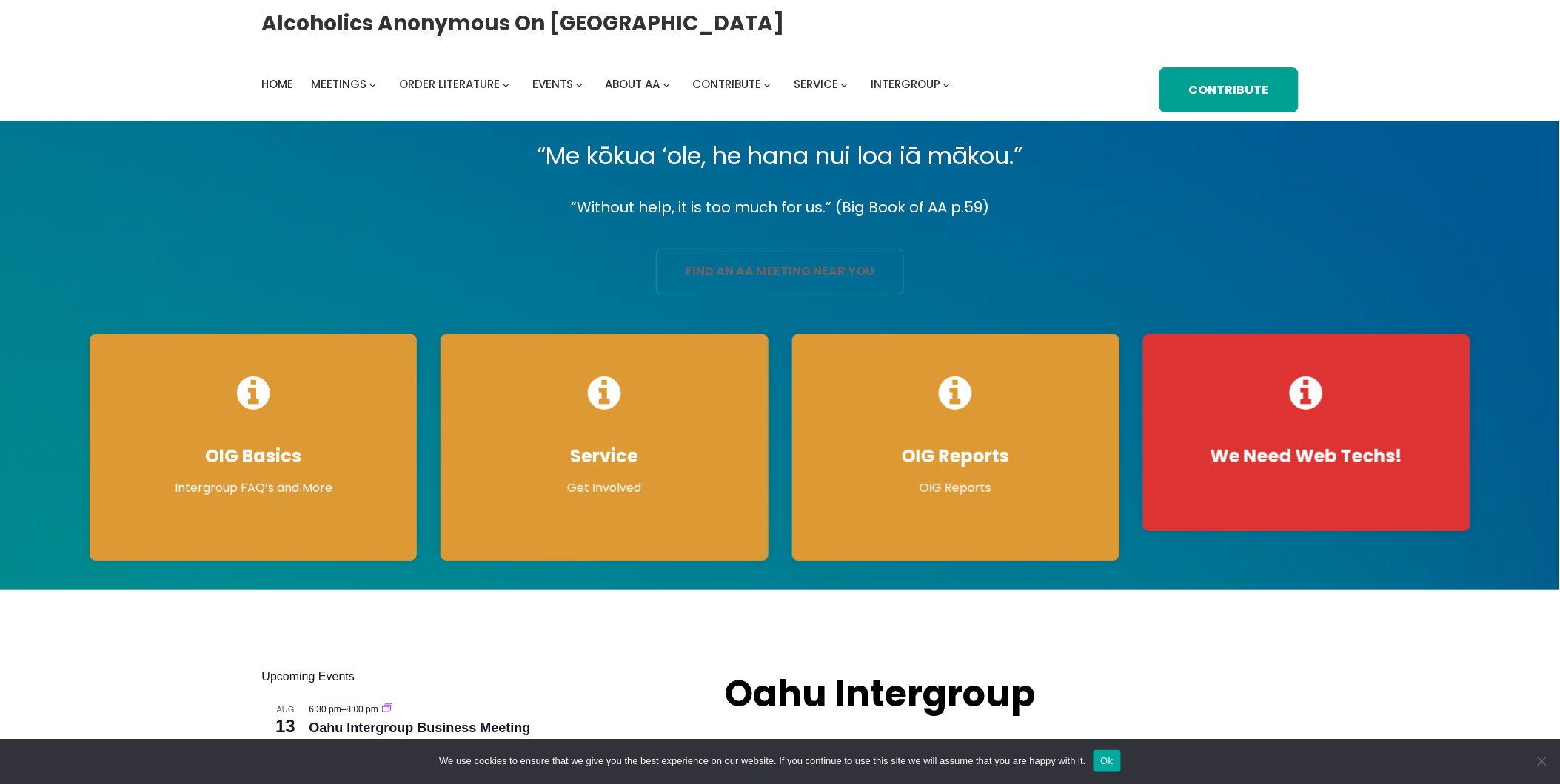
click at [744, 270] on link "find an aa meeting near you" at bounding box center [780, 271] width 248 height 46
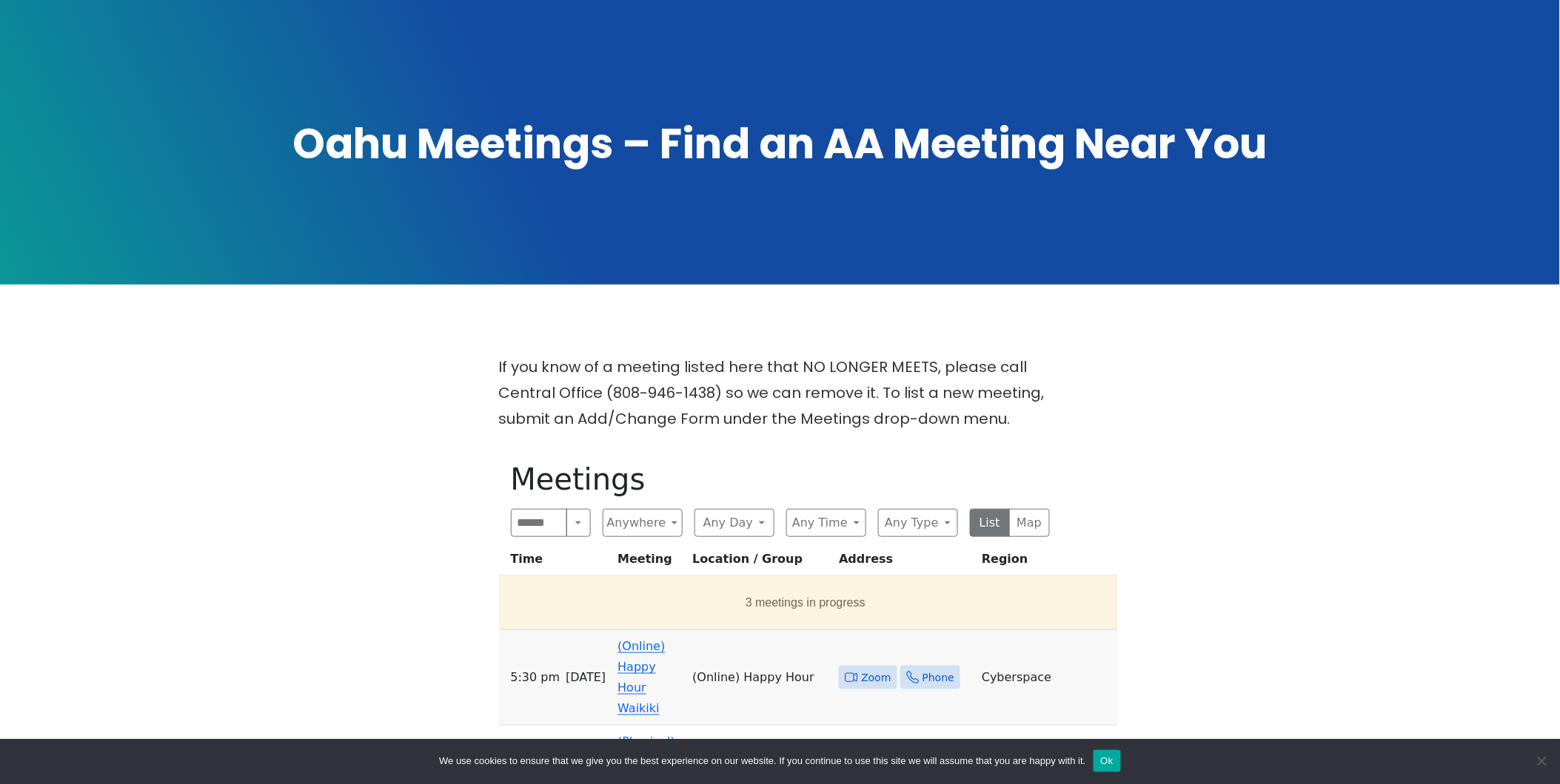
scroll to position [164, 0]
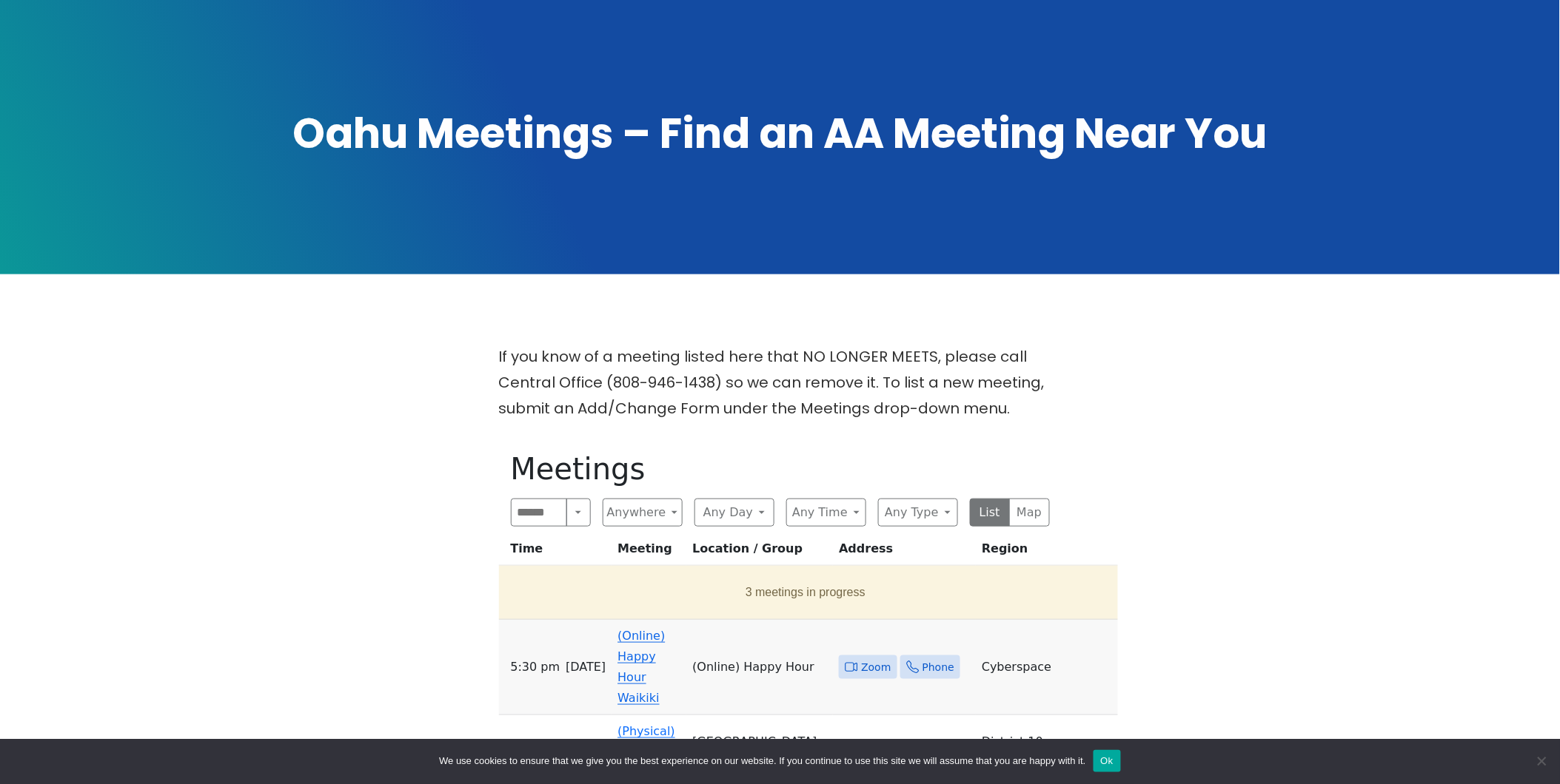
click at [659, 644] on link "(Online) Happy Hour Waikiki" at bounding box center [641, 667] width 47 height 76
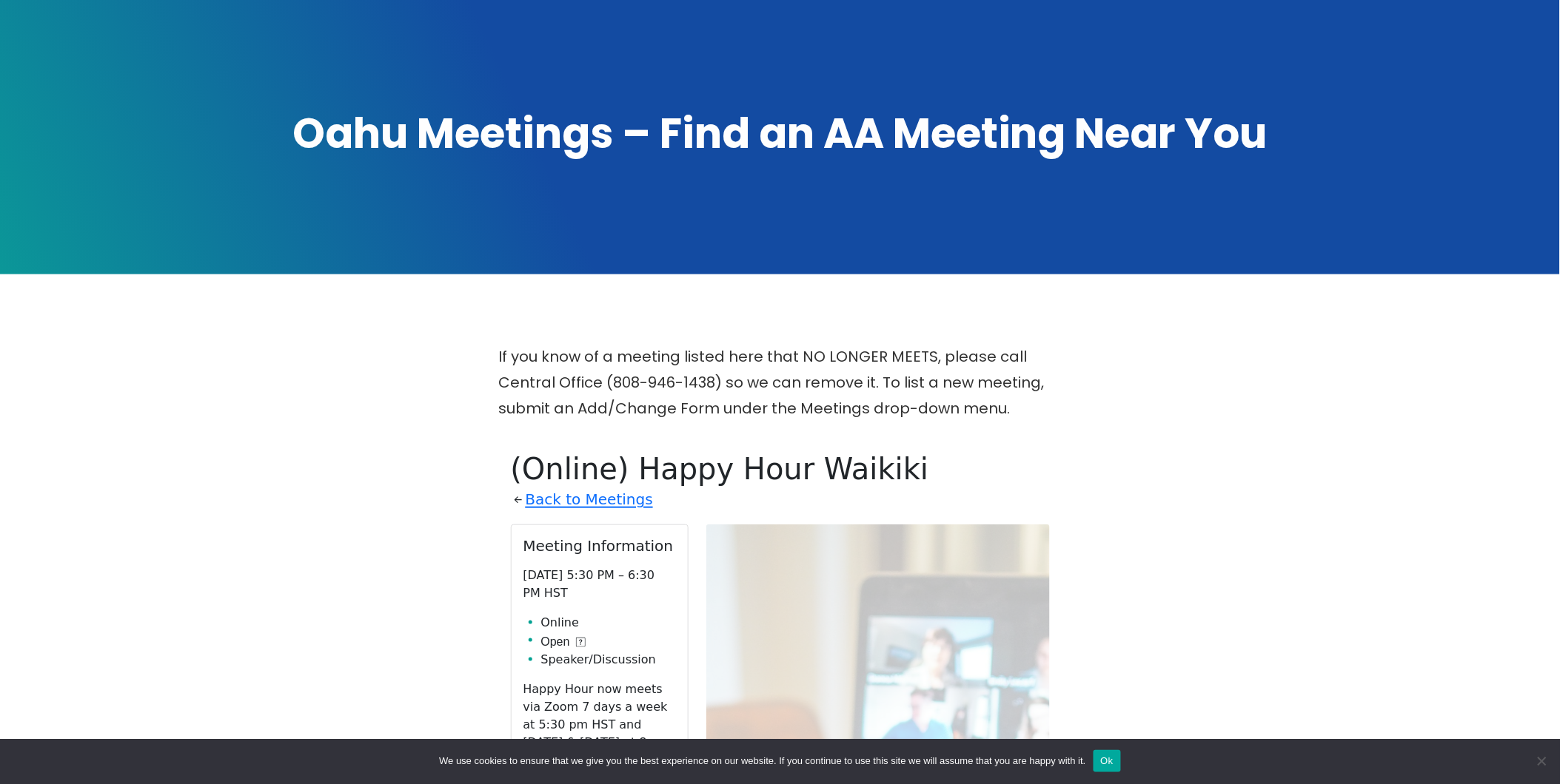
scroll to position [604, 0]
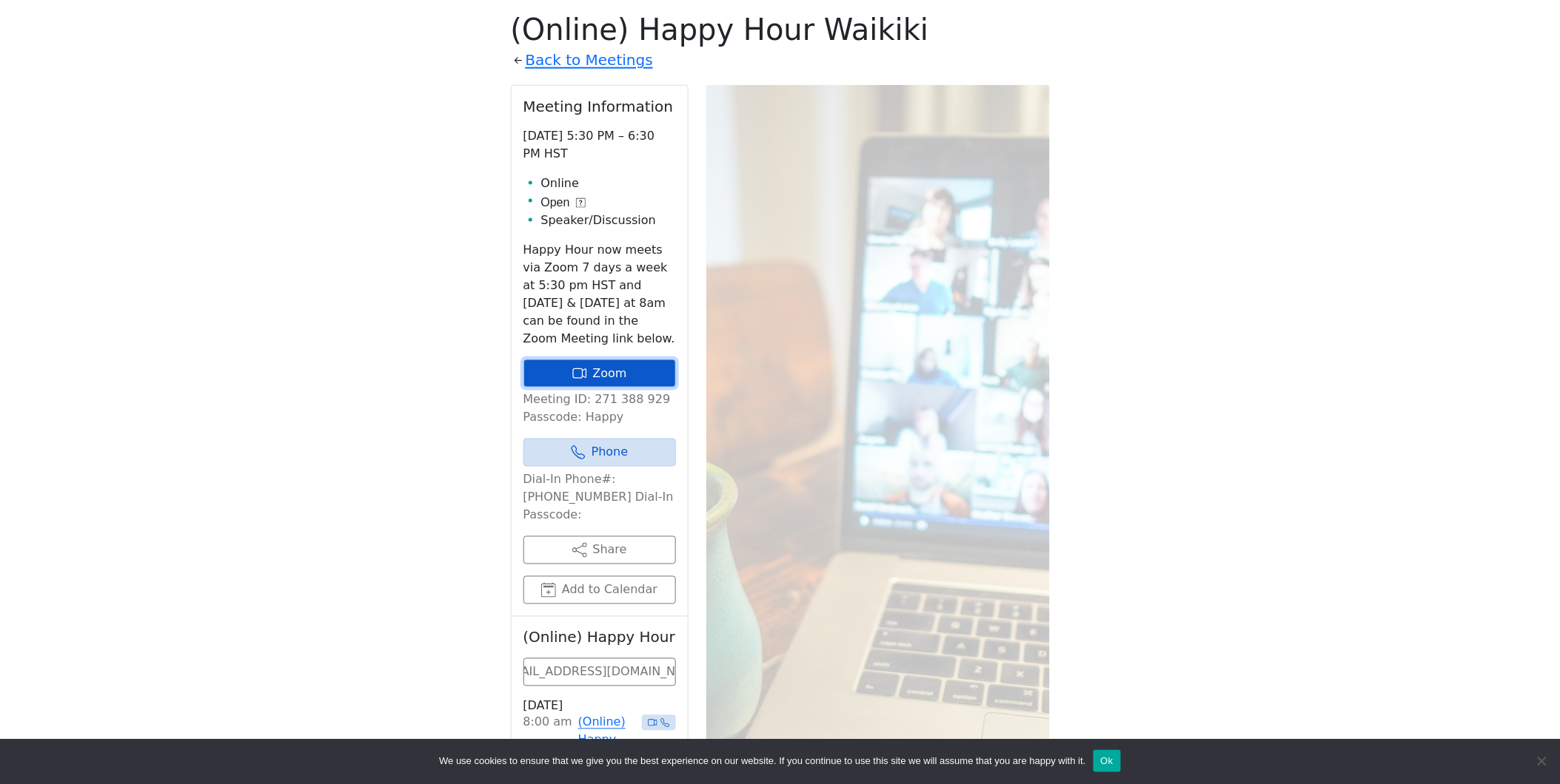
click at [627, 363] on link "Zoom" at bounding box center [600, 373] width 153 height 28
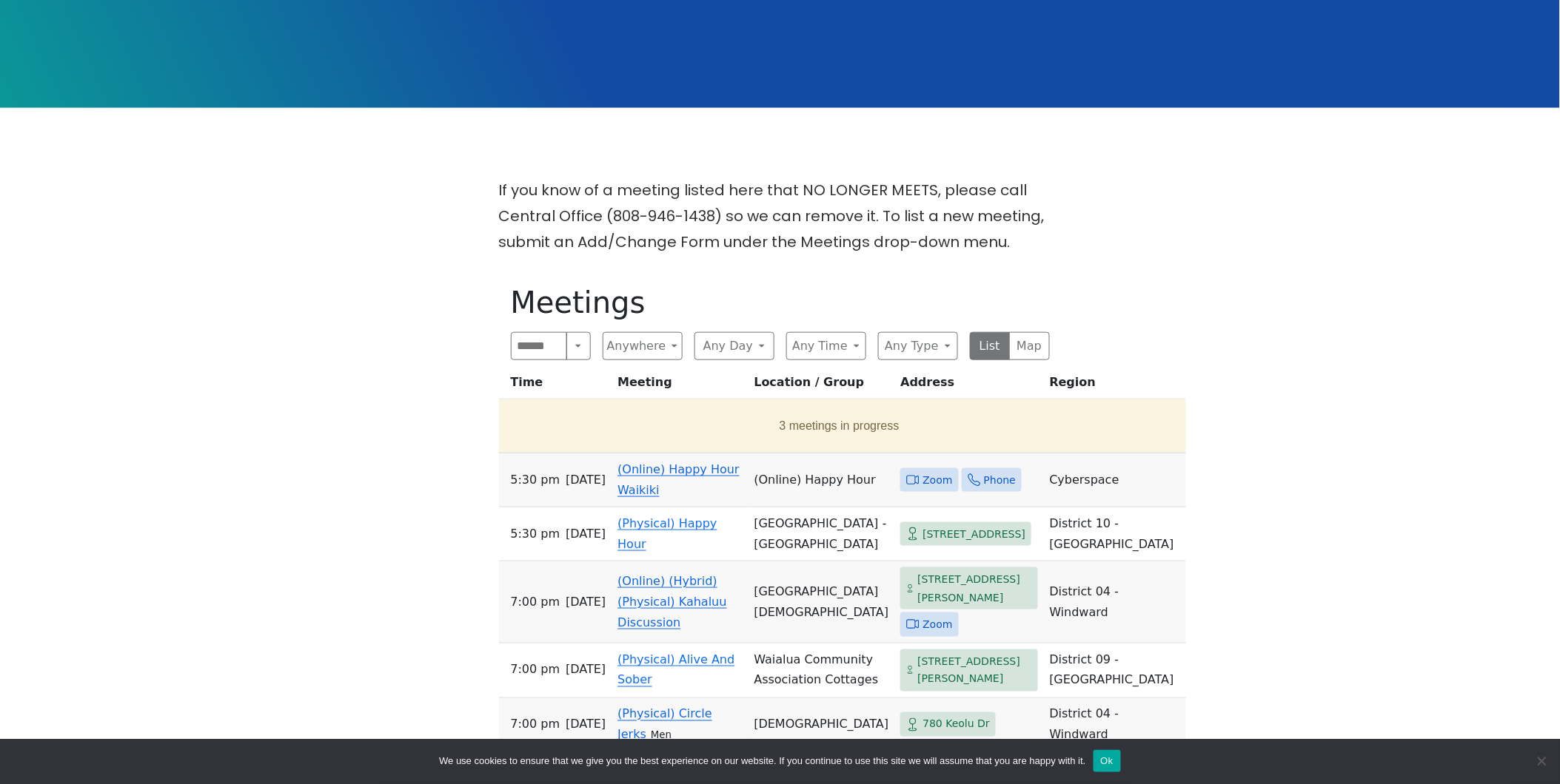
scroll to position [657, 0]
